Goal: Task Accomplishment & Management: Use online tool/utility

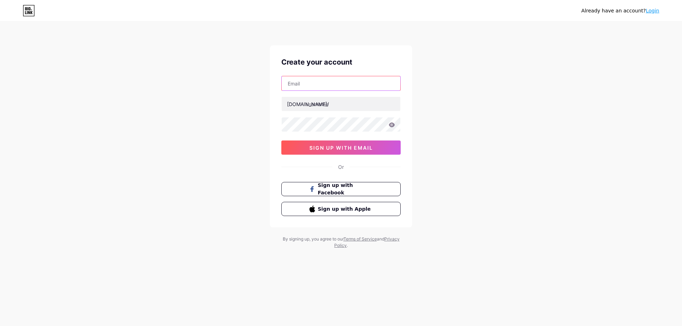
click at [315, 90] on input "text" at bounding box center [341, 83] width 119 height 14
paste input "[EMAIL_ADDRESS][DOMAIN_NAME]"
type input "[EMAIL_ADDRESS][DOMAIN_NAME]"
click at [334, 106] on input "text" at bounding box center [341, 104] width 119 height 14
type input "linkgacornpta"
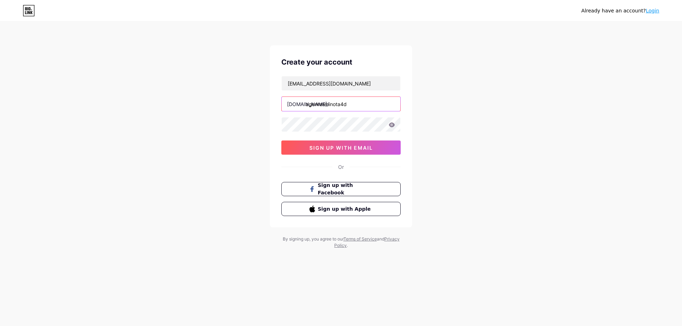
type input "agenresminota4d"
click at [394, 125] on icon at bounding box center [392, 125] width 6 height 5
click at [339, 144] on button "sign up with email" at bounding box center [340, 148] width 119 height 14
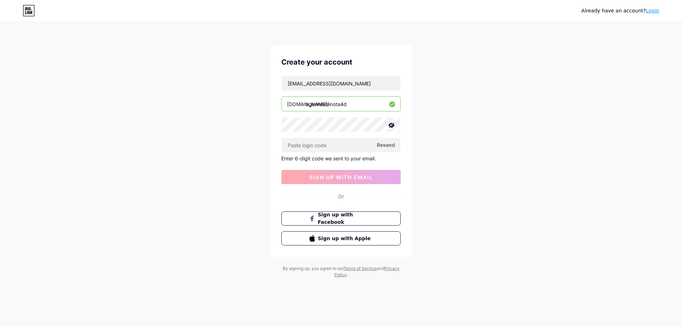
click at [385, 146] on span "Resend" at bounding box center [386, 144] width 18 height 7
drag, startPoint x: 348, startPoint y: 85, endPoint x: 131, endPoint y: 94, distance: 217.6
click at [249, 86] on div "Already have an account? Login Create your account [EMAIL_ADDRESS][DOMAIN_NAME]…" at bounding box center [341, 150] width 682 height 301
click at [336, 144] on input "text" at bounding box center [341, 145] width 119 height 14
paste input "552357"
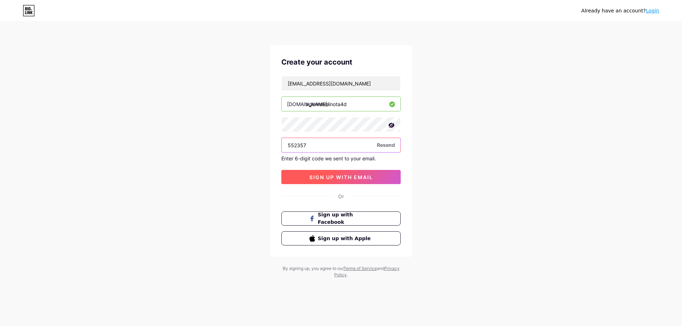
type input "552357"
click at [330, 177] on span "sign up with email" at bounding box center [341, 177] width 64 height 6
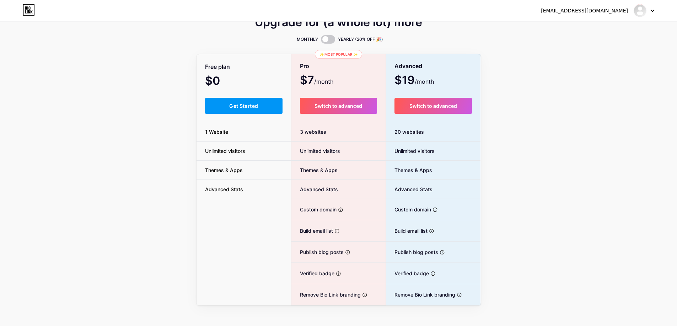
scroll to position [22, 0]
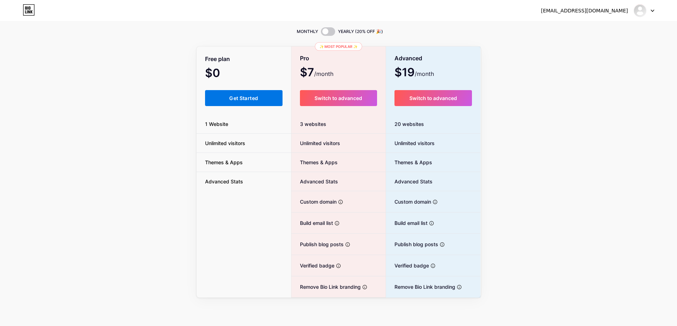
click at [238, 104] on button "Get Started" at bounding box center [244, 98] width 78 height 16
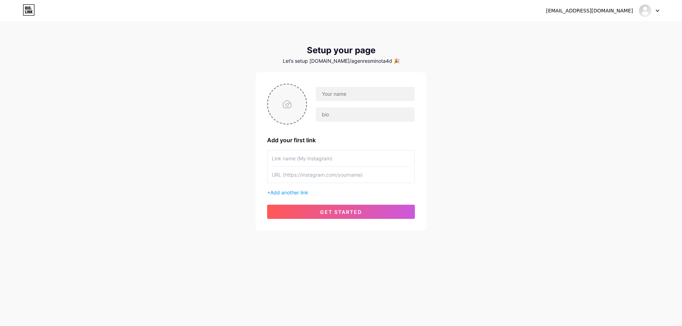
click at [297, 96] on input "file" at bounding box center [287, 104] width 38 height 39
type input "C:\fakepath\048132.png"
click at [351, 90] on input "text" at bounding box center [365, 94] width 99 height 14
type input "BIt"
type input "Link Login Resmi Nota4D"
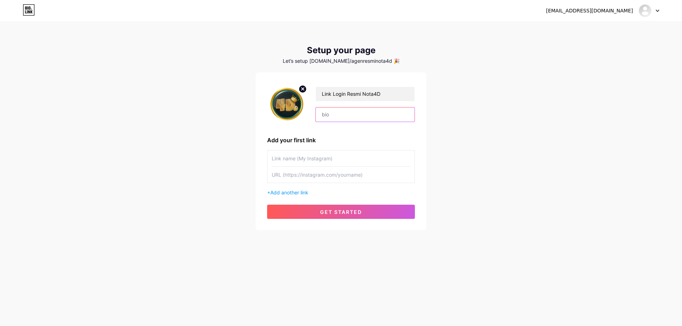
click at [353, 112] on input "text" at bounding box center [365, 115] width 99 height 14
paste input "Link Login Resmi Nota4D"
type input "Link Login Resmi Nota4D"
click at [325, 157] on input "text" at bounding box center [341, 159] width 139 height 16
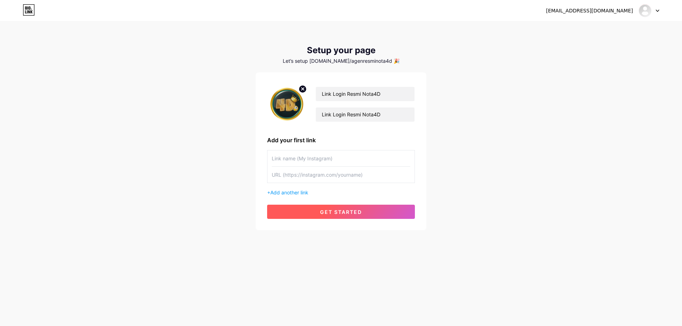
click at [311, 207] on button "get started" at bounding box center [341, 212] width 148 height 14
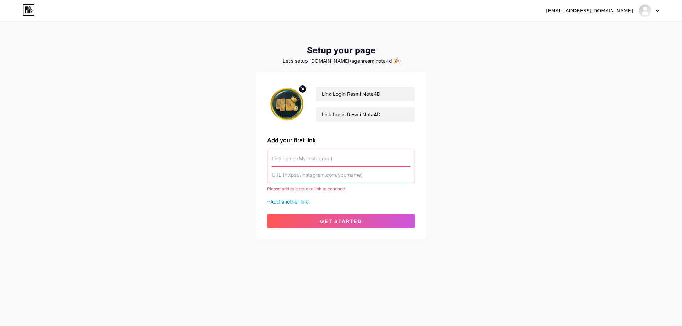
click at [302, 199] on div "+ Add another link" at bounding box center [341, 201] width 148 height 7
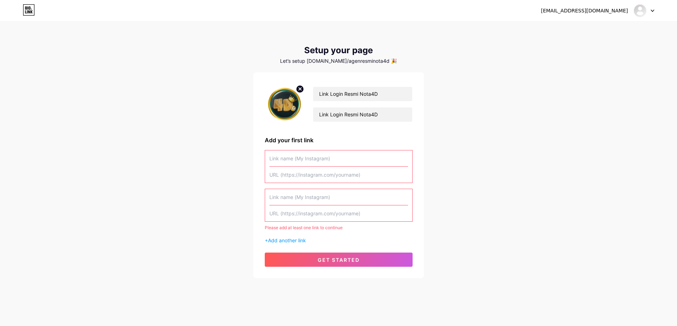
click at [307, 173] on input "text" at bounding box center [338, 175] width 139 height 16
paste input "[URL][DOMAIN_NAME][DOMAIN_NAME]"
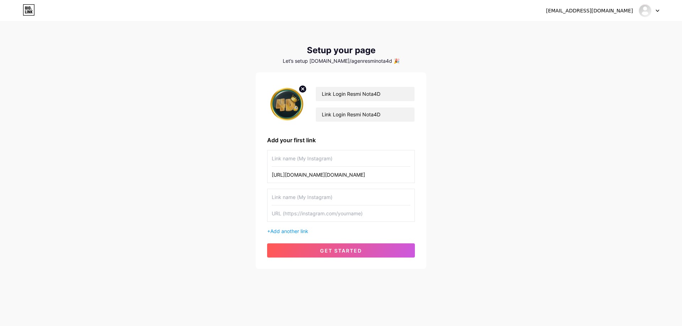
type input "[URL][DOMAIN_NAME][DOMAIN_NAME]"
click at [327, 243] on div "Link Login Resmi Nota4D Link Login Resmi Nota4D Add your first link [URL][DOMAI…" at bounding box center [341, 171] width 148 height 174
click at [329, 252] on span "get started" at bounding box center [341, 251] width 42 height 6
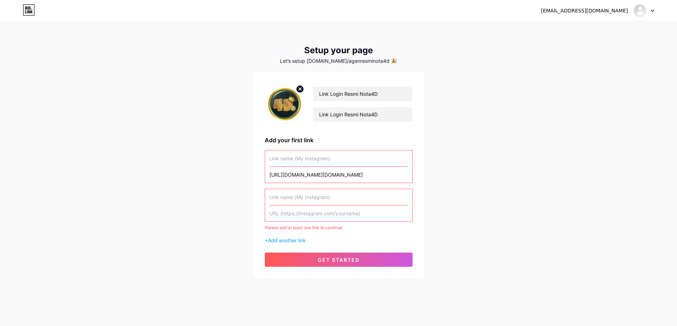
click at [369, 161] on input "text" at bounding box center [338, 159] width 139 height 16
type input "mnot"
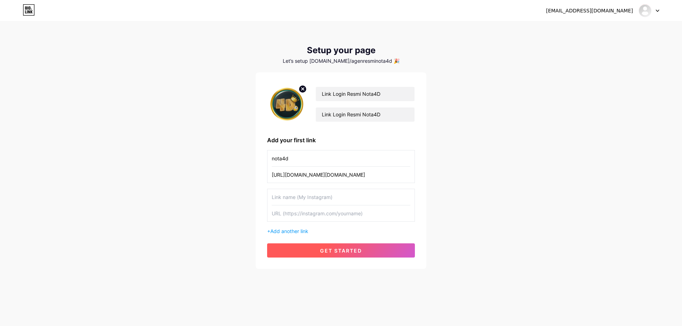
type input "nota4d"
click at [353, 249] on span "get started" at bounding box center [341, 251] width 42 height 6
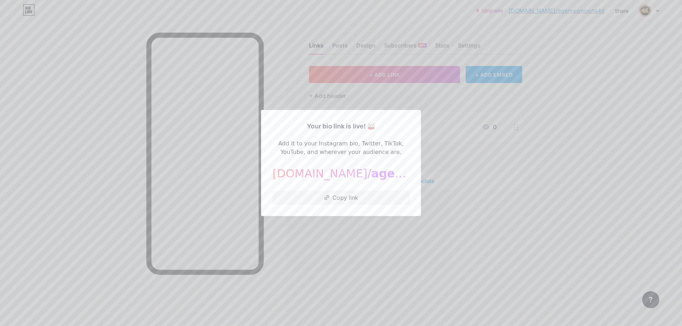
click at [508, 237] on div at bounding box center [341, 163] width 682 height 326
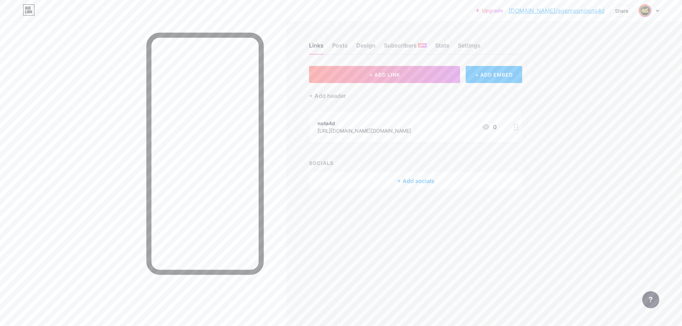
click at [516, 130] on icon at bounding box center [516, 127] width 5 height 7
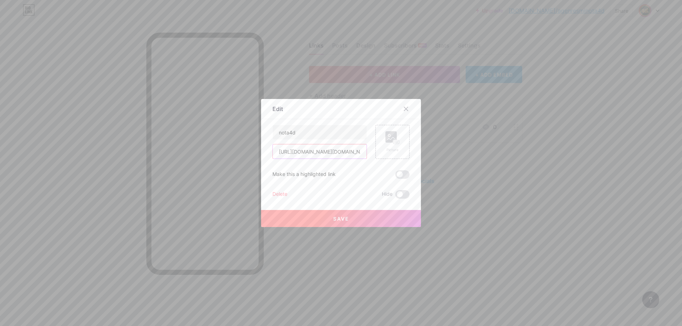
click at [340, 148] on input "[URL][DOMAIN_NAME][DOMAIN_NAME]" at bounding box center [320, 152] width 94 height 14
paste input "[URL][DOMAIN_NAME]"
type input "[URL][DOMAIN_NAME]"
click at [325, 136] on input "nota4d" at bounding box center [320, 132] width 94 height 14
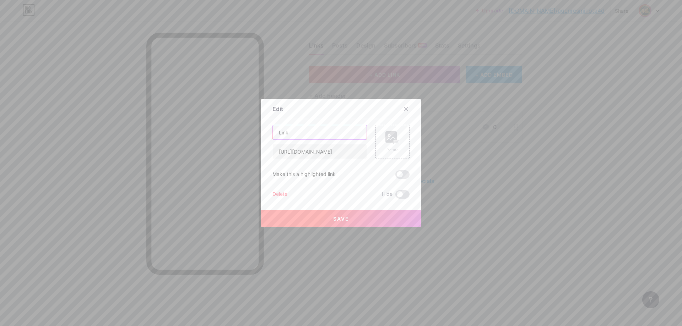
type input "Link"
type input "Lgin"
type input "Login Nota4D"
click at [378, 141] on div "Picture" at bounding box center [393, 142] width 34 height 34
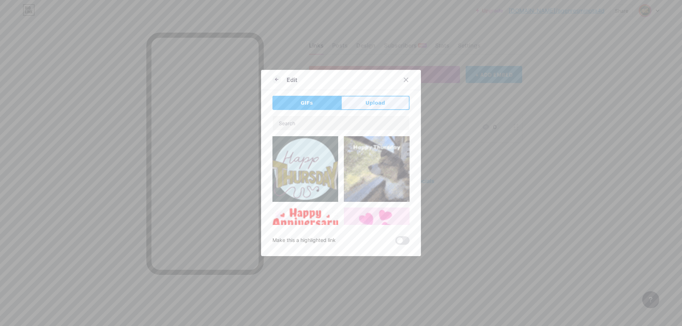
click at [357, 106] on button "Upload" at bounding box center [375, 103] width 69 height 14
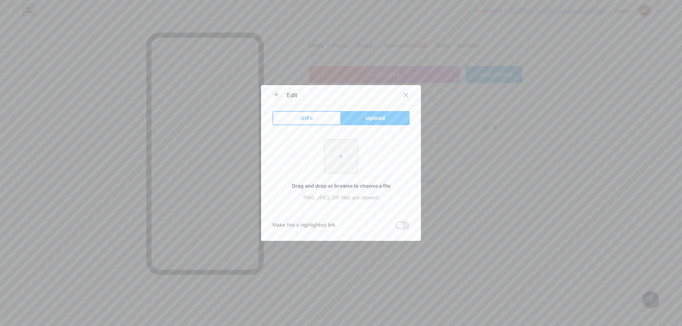
click at [344, 160] on input "file" at bounding box center [340, 156] width 33 height 33
type input "C:\fakepath\048132.png"
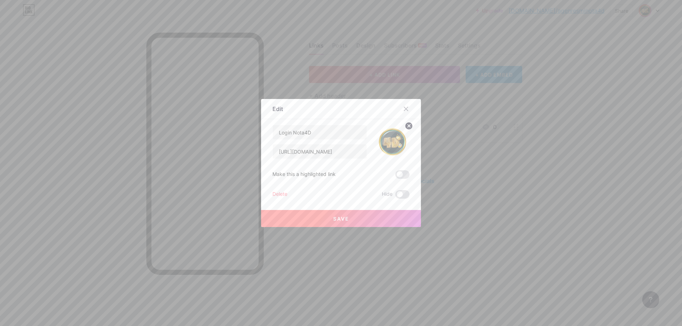
click at [315, 217] on button "Save" at bounding box center [341, 218] width 160 height 17
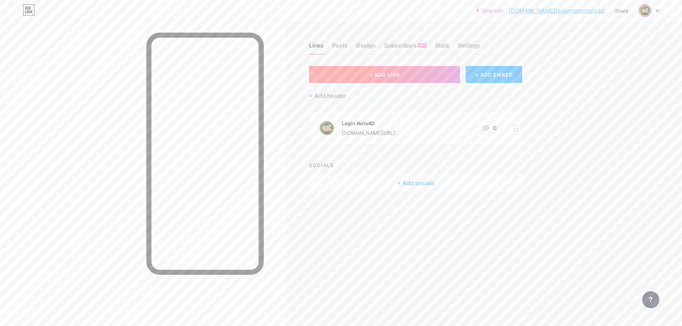
click at [394, 66] on button "+ ADD LINK" at bounding box center [384, 74] width 151 height 17
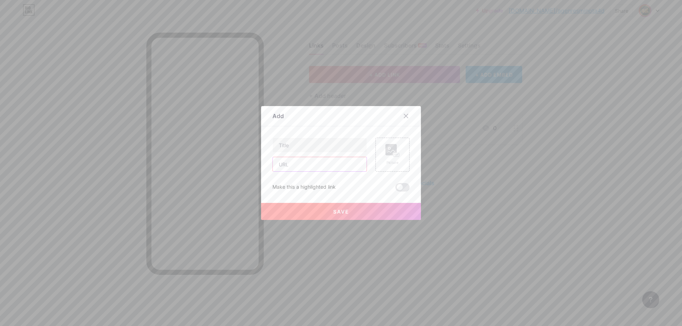
click at [334, 167] on input "text" at bounding box center [320, 164] width 94 height 14
paste input "[URL][DOMAIN_NAME]"
type input "[URL][DOMAIN_NAME]"
click at [334, 152] on input "text" at bounding box center [320, 145] width 94 height 14
type input "Daftar Nota4D"
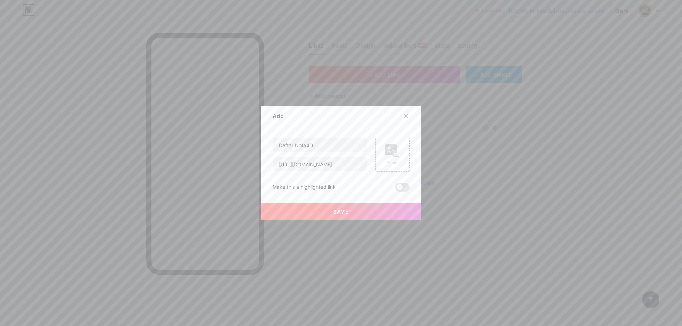
click at [388, 152] on rect at bounding box center [390, 149] width 11 height 11
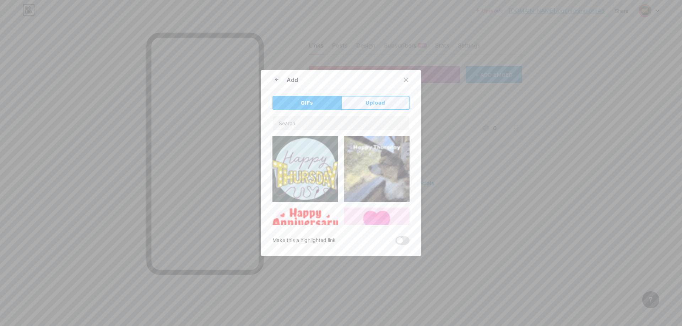
click at [374, 102] on span "Upload" at bounding box center [376, 102] width 20 height 7
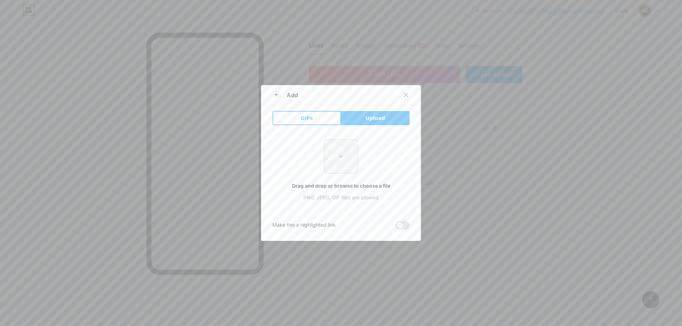
click at [347, 158] on input "file" at bounding box center [340, 156] width 33 height 33
type input "C:\fakepath\048132.png"
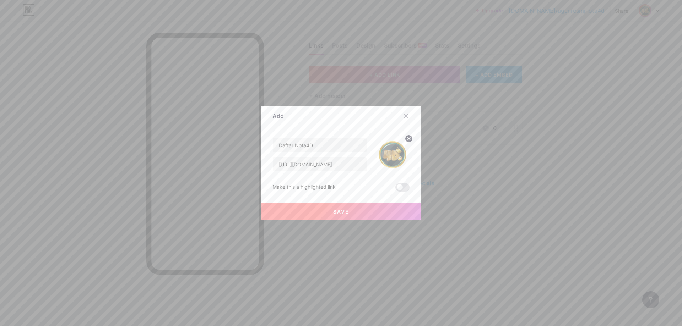
click at [327, 210] on button "Save" at bounding box center [341, 211] width 160 height 17
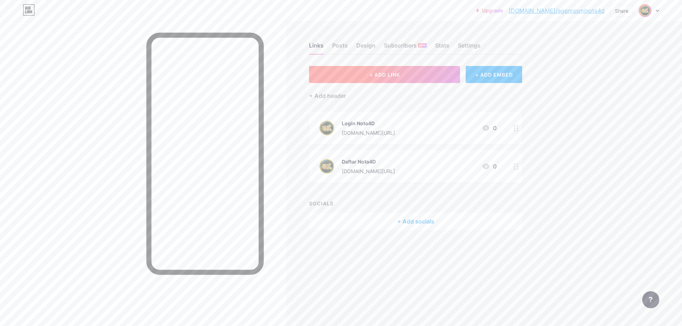
click at [393, 66] on button "+ ADD LINK" at bounding box center [384, 74] width 151 height 17
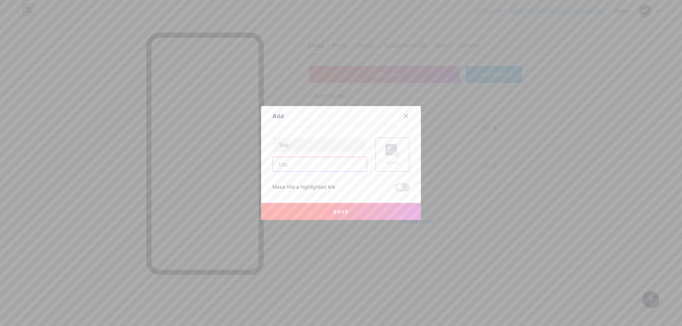
click at [327, 163] on input "text" at bounding box center [320, 164] width 94 height 14
paste input "[URL][DOMAIN_NAME]"
type input "[URL][DOMAIN_NAME]"
click at [309, 151] on input "text" at bounding box center [320, 145] width 94 height 14
type input "Link VVIP Nota4D"
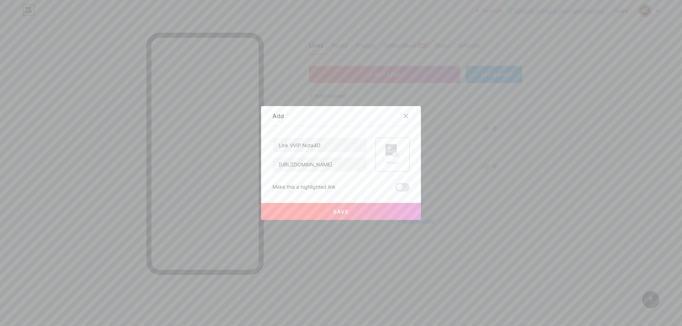
click at [385, 161] on div "Picture" at bounding box center [392, 162] width 14 height 5
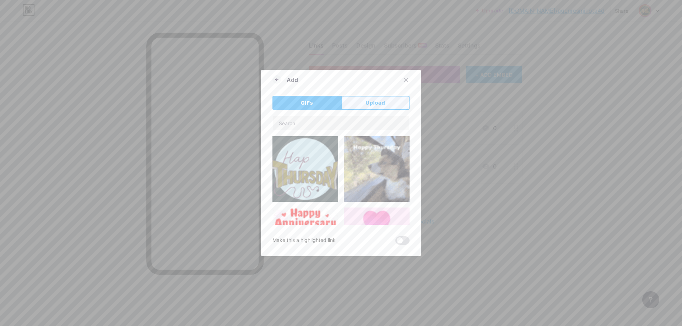
drag, startPoint x: 359, startPoint y: 105, endPoint x: 358, endPoint y: 123, distance: 17.4
click at [359, 105] on button "Upload" at bounding box center [375, 103] width 69 height 14
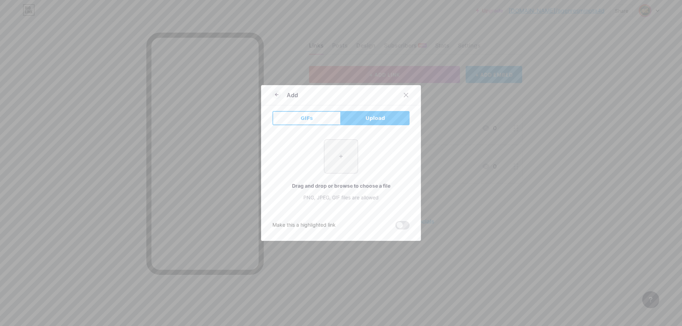
click at [340, 163] on input "file" at bounding box center [340, 156] width 33 height 33
type input "C:\fakepath\048132.png"
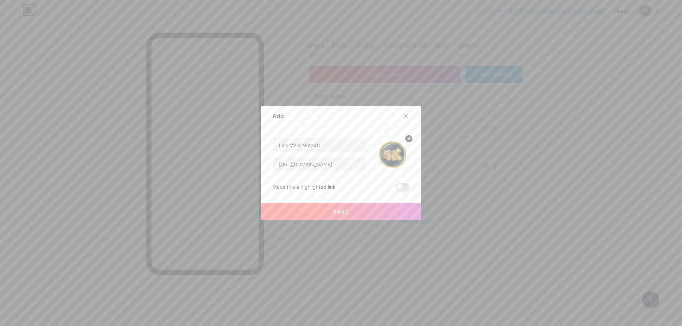
click at [328, 211] on button "Save" at bounding box center [341, 211] width 160 height 17
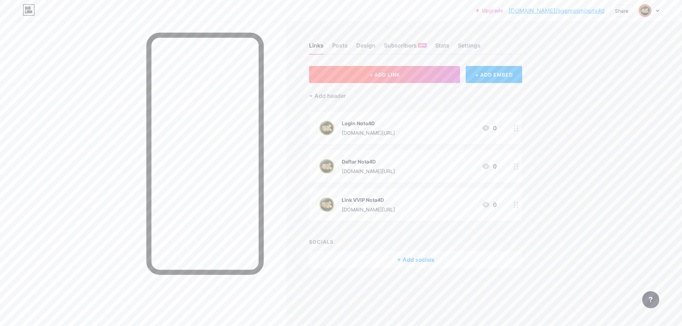
click at [394, 72] on span "+ ADD LINK" at bounding box center [384, 75] width 31 height 6
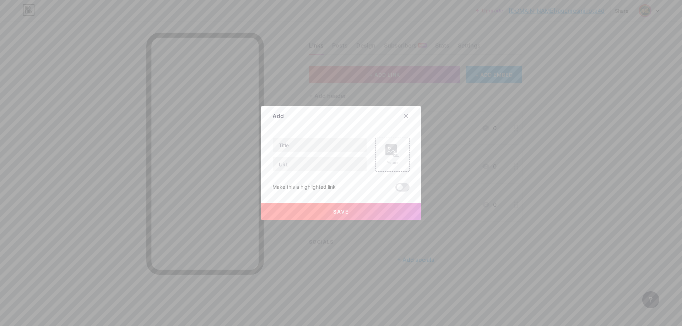
click at [311, 174] on div "Picture Make this a highlighted link Save" at bounding box center [340, 165] width 137 height 54
click at [313, 166] on input "text" at bounding box center [320, 164] width 94 height 14
paste input "[URL][DOMAIN_NAME]"
type input "[URL][DOMAIN_NAME]"
click at [316, 140] on input "text" at bounding box center [320, 145] width 94 height 14
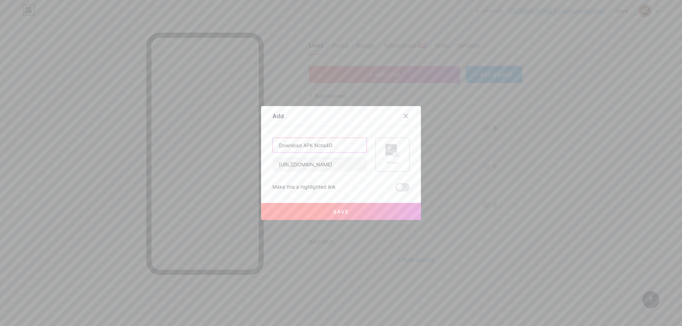
type input "Download APK Nota4D"
click at [397, 152] on icon at bounding box center [392, 150] width 14 height 13
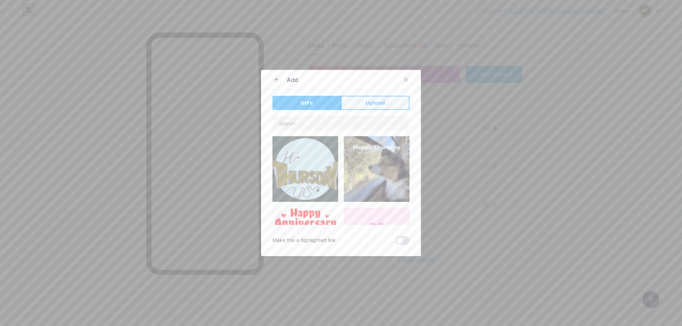
click at [369, 101] on span "Upload" at bounding box center [376, 102] width 20 height 7
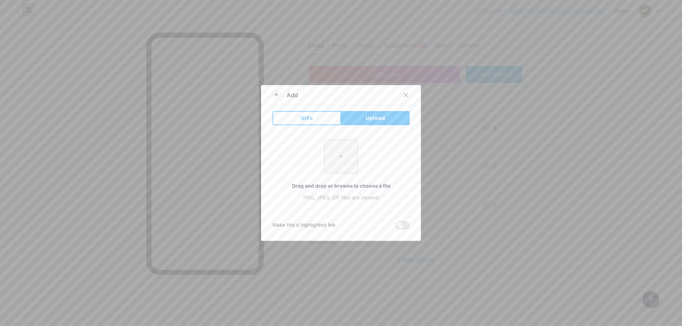
click at [352, 162] on input "file" at bounding box center [340, 156] width 33 height 33
type input "C:\fakepath\048132.png"
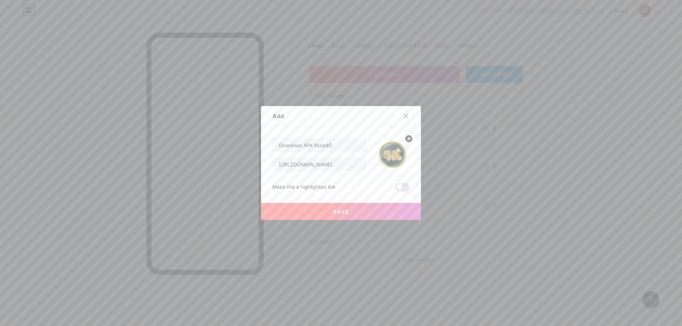
click at [334, 207] on button "Save" at bounding box center [341, 211] width 160 height 17
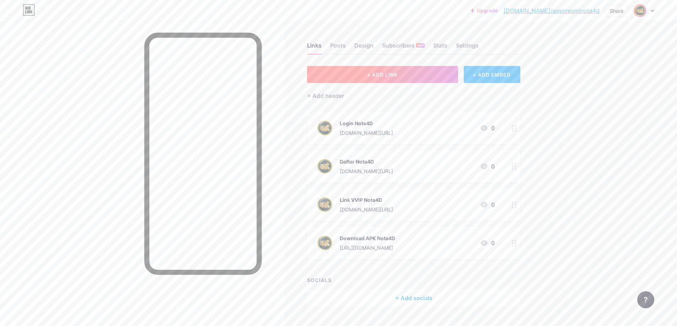
click at [393, 80] on button "+ ADD LINK" at bounding box center [382, 74] width 151 height 17
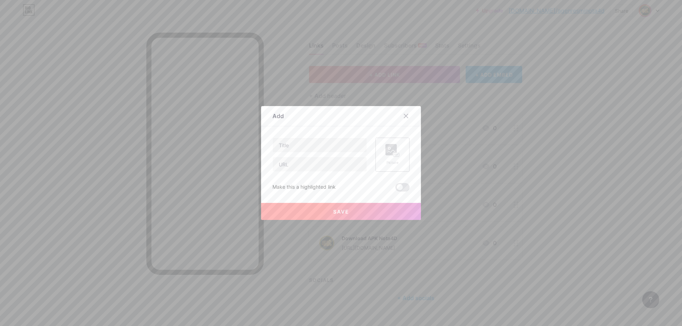
click at [382, 150] on div "Picture" at bounding box center [393, 155] width 34 height 34
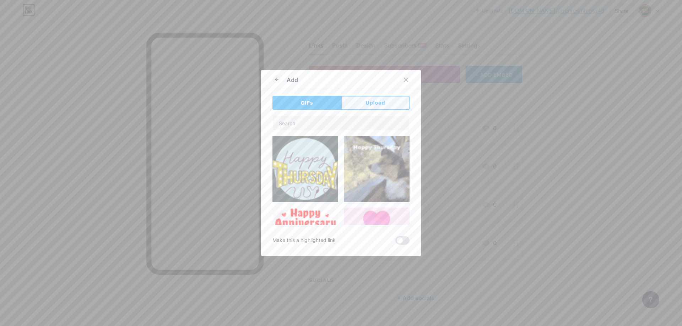
click at [367, 106] on span "Upload" at bounding box center [376, 102] width 20 height 7
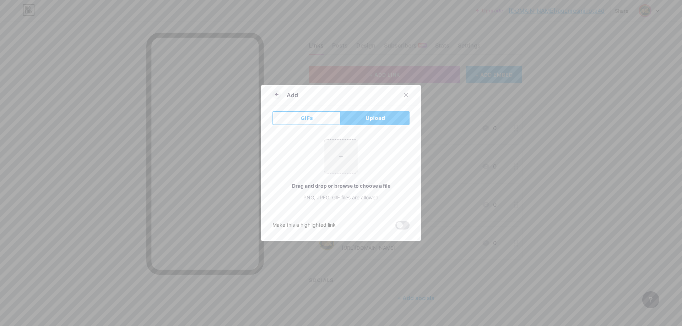
click at [336, 161] on input "file" at bounding box center [340, 156] width 33 height 33
type input "C:\fakepath\048132.png"
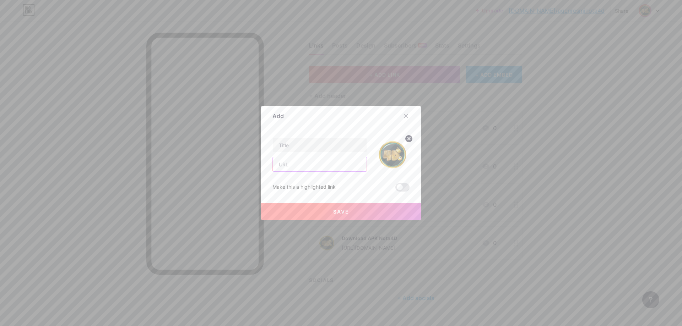
click at [302, 161] on input "text" at bounding box center [320, 164] width 94 height 14
paste input "[URL][DOMAIN_NAME]"
type input "[URL][DOMAIN_NAME]"
click at [302, 143] on input "text" at bounding box center [320, 145] width 94 height 14
type input "Livechat Nota4d"
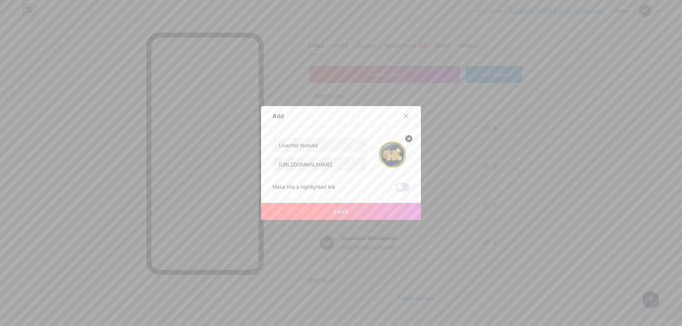
click at [319, 211] on button "Save" at bounding box center [341, 211] width 160 height 17
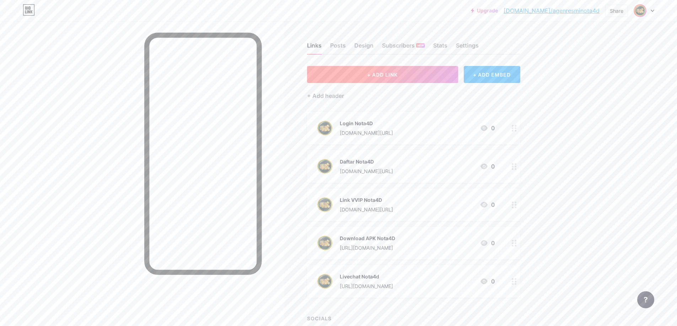
click at [407, 76] on button "+ ADD LINK" at bounding box center [382, 74] width 151 height 17
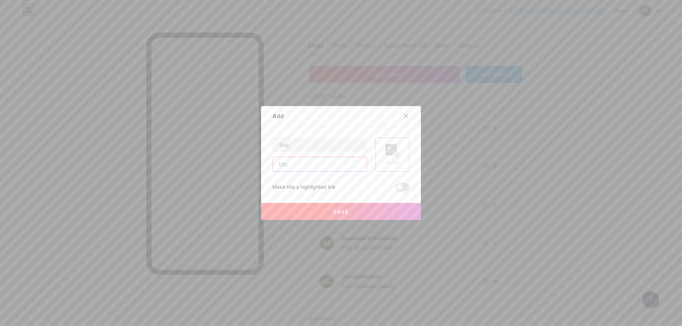
click at [323, 168] on input "text" at bounding box center [320, 164] width 94 height 14
paste input "[URL][DOMAIN_NAME]"
type input "[URL][DOMAIN_NAME]"
click at [308, 144] on input "text" at bounding box center [320, 145] width 94 height 14
type input "Whatsapp Nota4D"
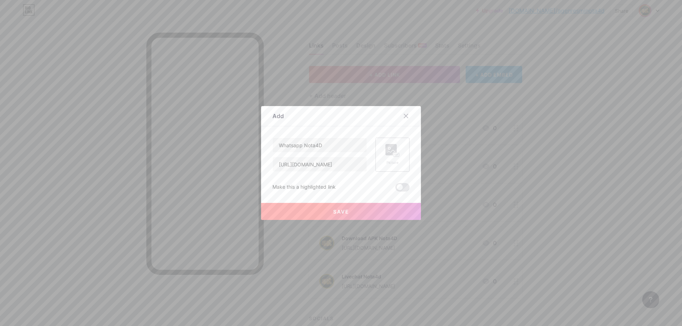
click at [392, 159] on div "Picture" at bounding box center [392, 154] width 14 height 21
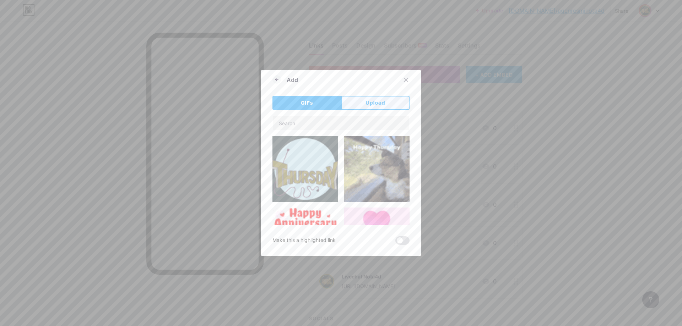
click at [380, 104] on span "Upload" at bounding box center [376, 102] width 20 height 7
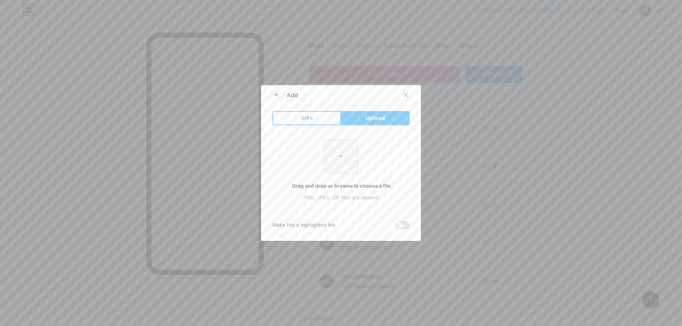
click at [341, 160] on input "file" at bounding box center [340, 156] width 33 height 33
type input "C:\fakepath\048132.png"
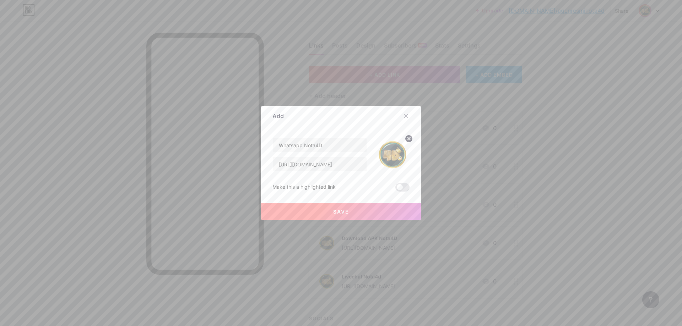
click at [362, 211] on button "Save" at bounding box center [341, 211] width 160 height 17
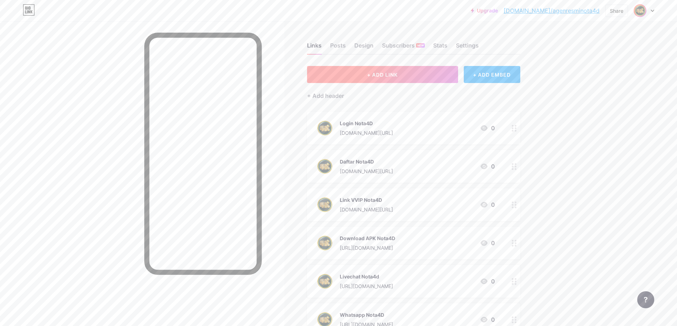
click at [390, 78] on button "+ ADD LINK" at bounding box center [382, 74] width 151 height 17
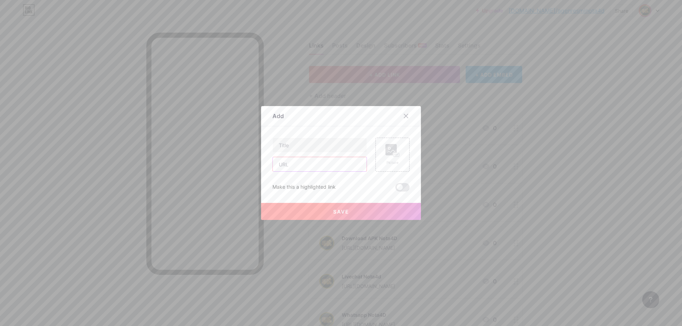
click at [308, 168] on input "text" at bounding box center [320, 164] width 94 height 14
paste input "[URL][DOMAIN_NAME]"
type input "[URL][DOMAIN_NAME]"
click at [323, 145] on input "text" at bounding box center [320, 145] width 94 height 14
type input "Telegram Nota4D"
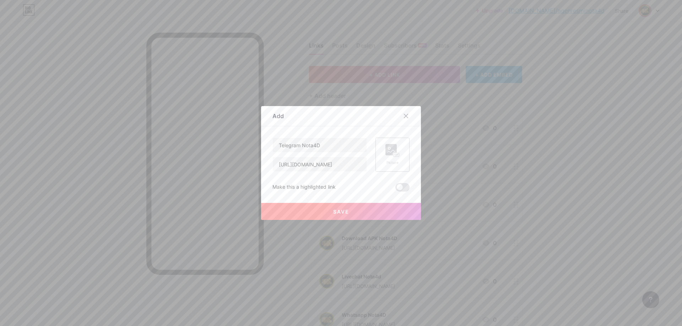
click at [394, 145] on icon at bounding box center [392, 150] width 14 height 13
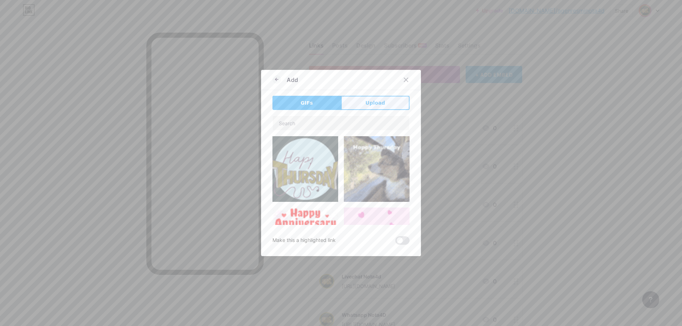
click at [369, 101] on span "Upload" at bounding box center [376, 102] width 20 height 7
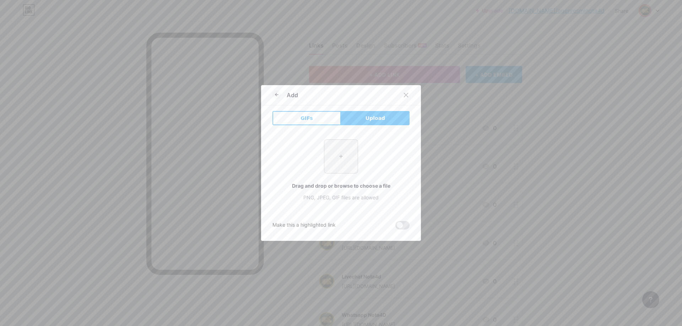
click at [346, 160] on input "file" at bounding box center [340, 156] width 33 height 33
type input "C:\fakepath\048132.png"
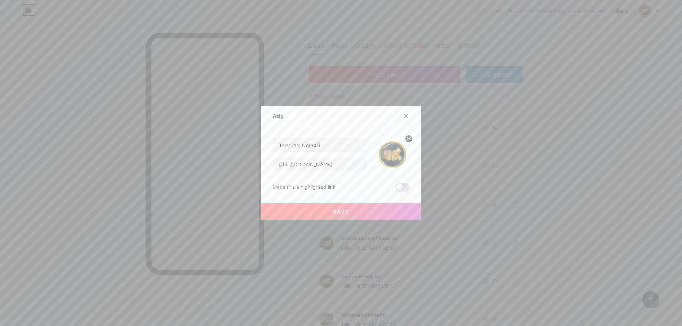
click at [333, 212] on span "Save" at bounding box center [341, 212] width 16 height 6
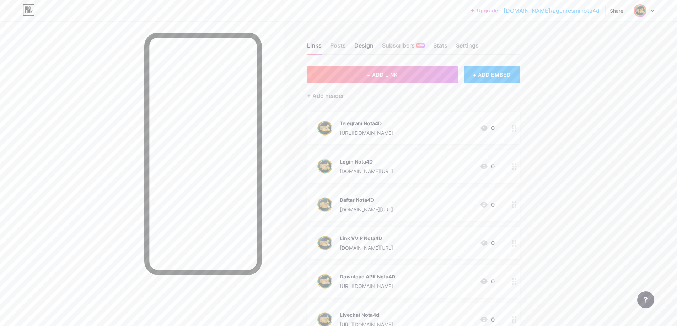
click at [362, 46] on div "Design" at bounding box center [363, 47] width 19 height 13
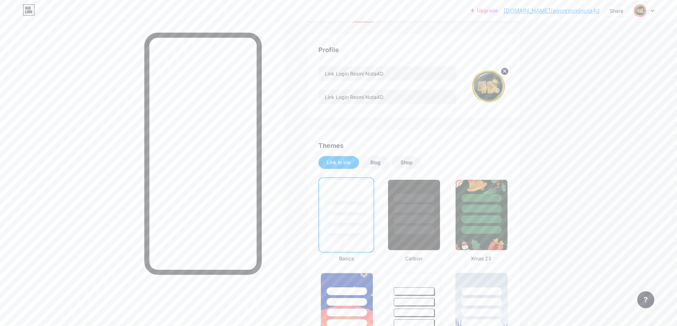
scroll to position [71, 0]
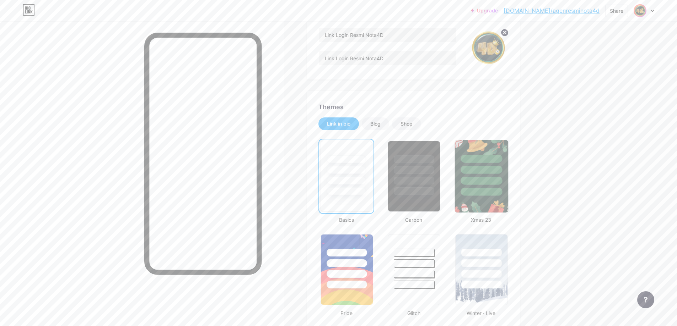
click at [483, 189] on div at bounding box center [481, 192] width 42 height 8
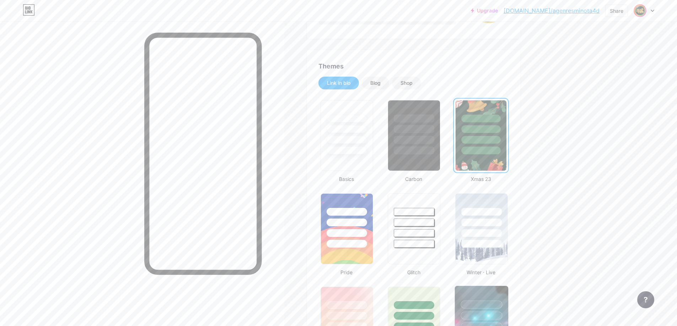
scroll to position [213, 0]
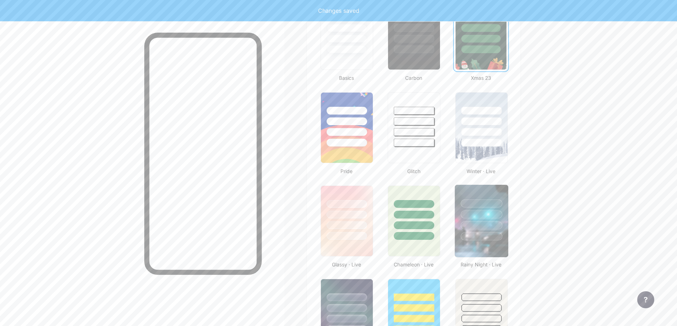
click at [483, 201] on div at bounding box center [481, 204] width 42 height 8
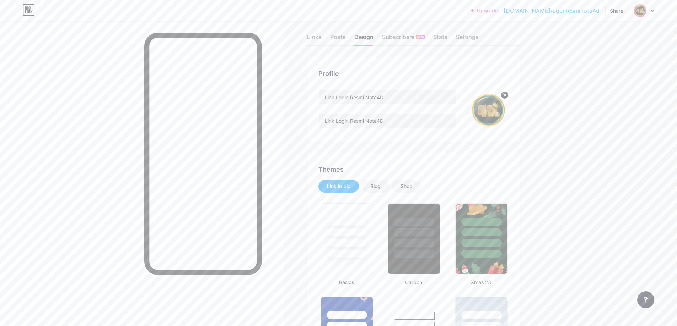
scroll to position [0, 0]
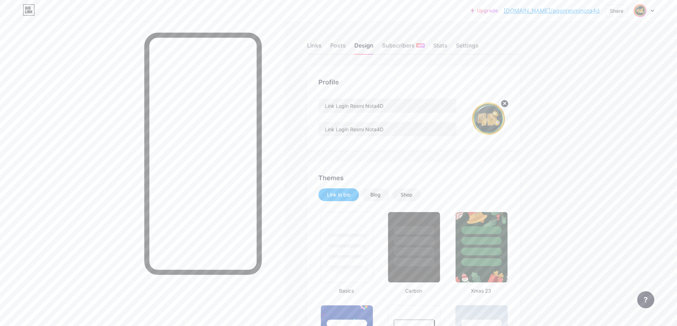
click at [572, 13] on link "[DOMAIN_NAME]/agenresminota4d" at bounding box center [551, 10] width 96 height 9
